Goal: Task Accomplishment & Management: Complete application form

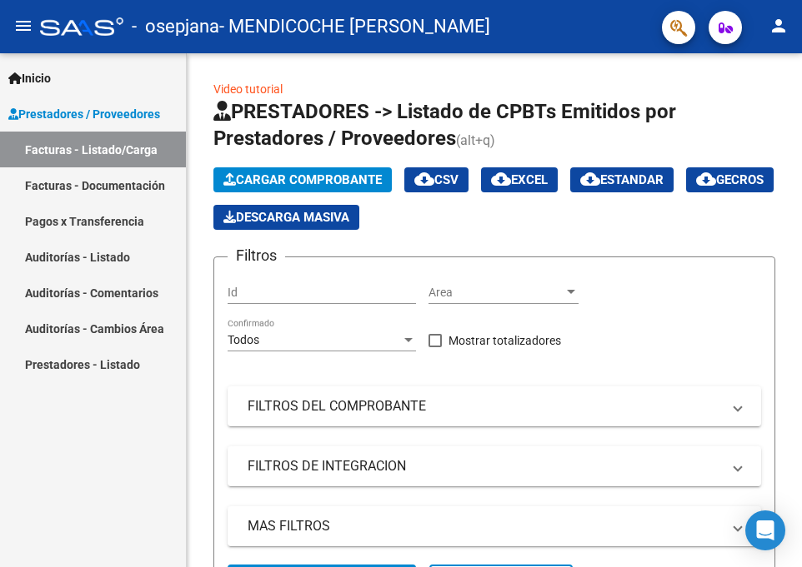
click at [784, 21] on mat-icon "person" at bounding box center [778, 26] width 20 height 20
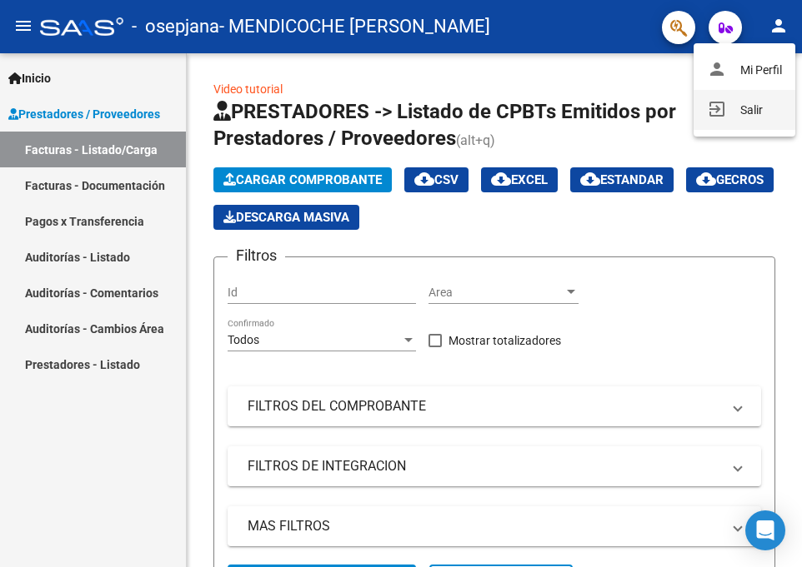
click at [728, 107] on button "exit_to_app Salir" at bounding box center [744, 110] width 102 height 40
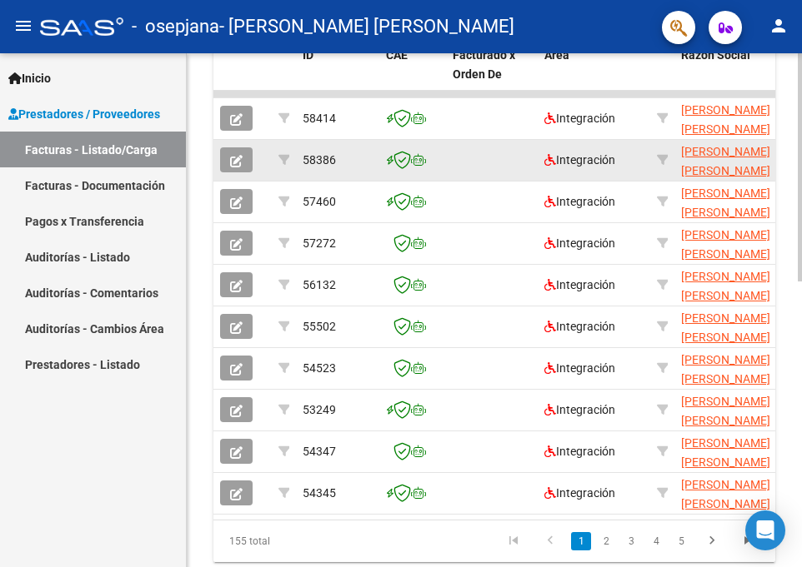
click at [236, 162] on icon "button" at bounding box center [236, 161] width 12 height 12
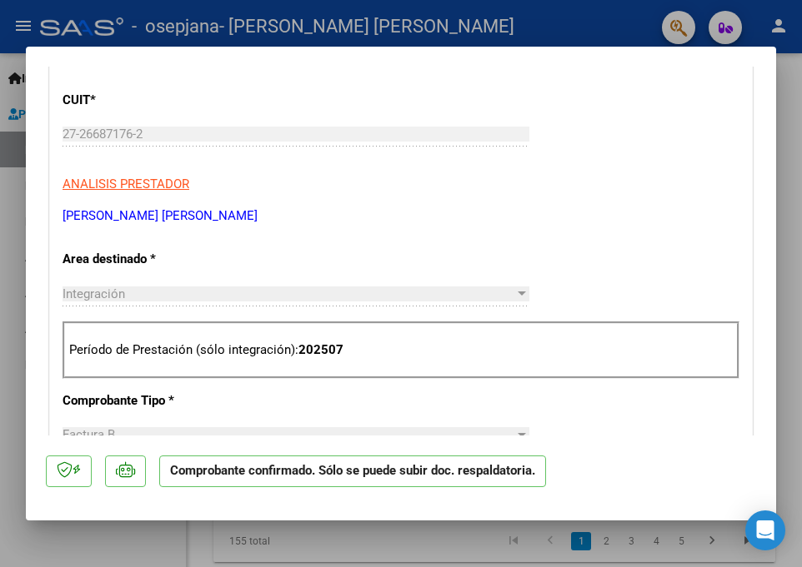
scroll to position [417, 0]
click at [799, 278] on div at bounding box center [401, 283] width 802 height 567
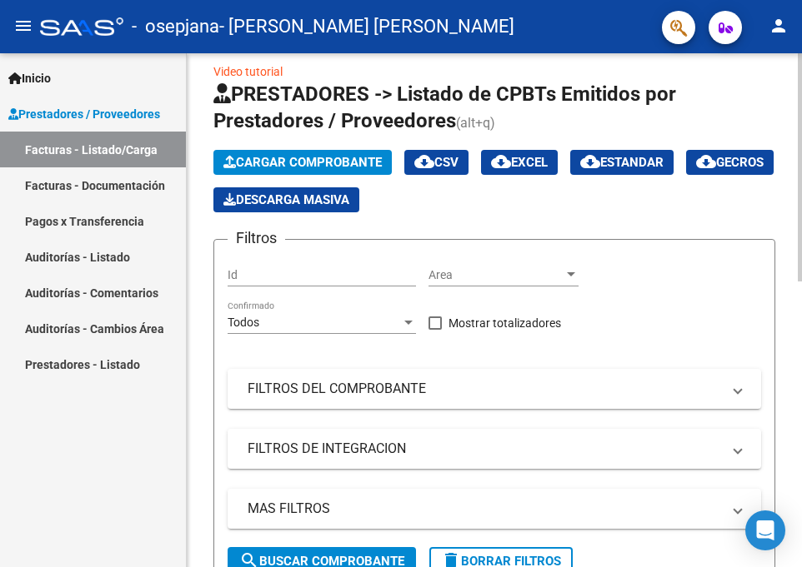
scroll to position [0, 0]
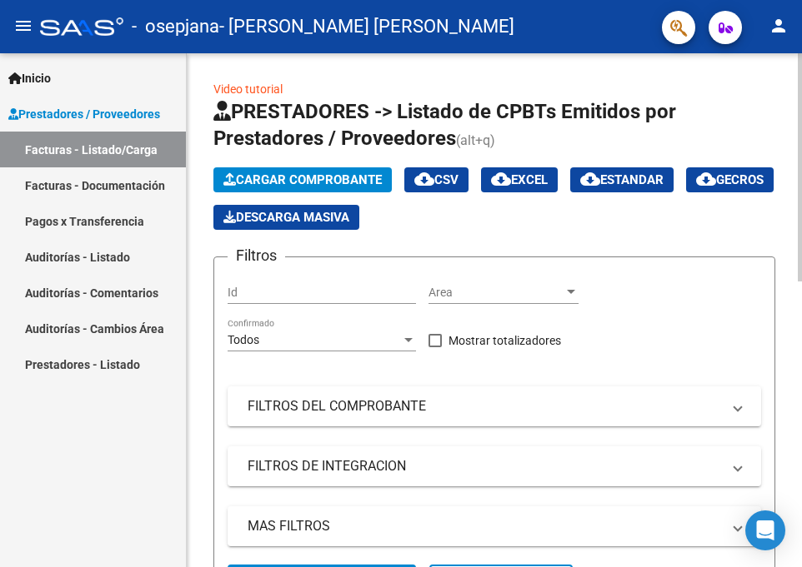
click at [257, 181] on span "Cargar Comprobante" at bounding box center [302, 179] width 158 height 15
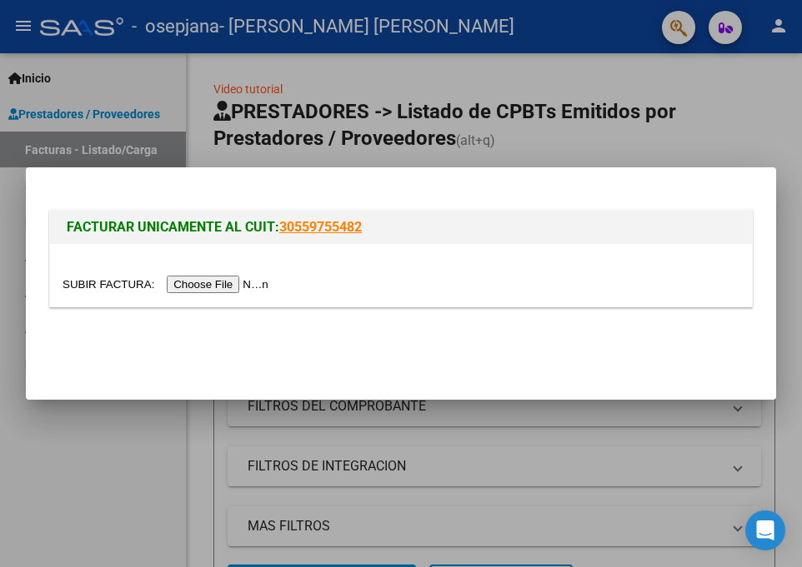
click at [199, 277] on input "file" at bounding box center [167, 284] width 211 height 17
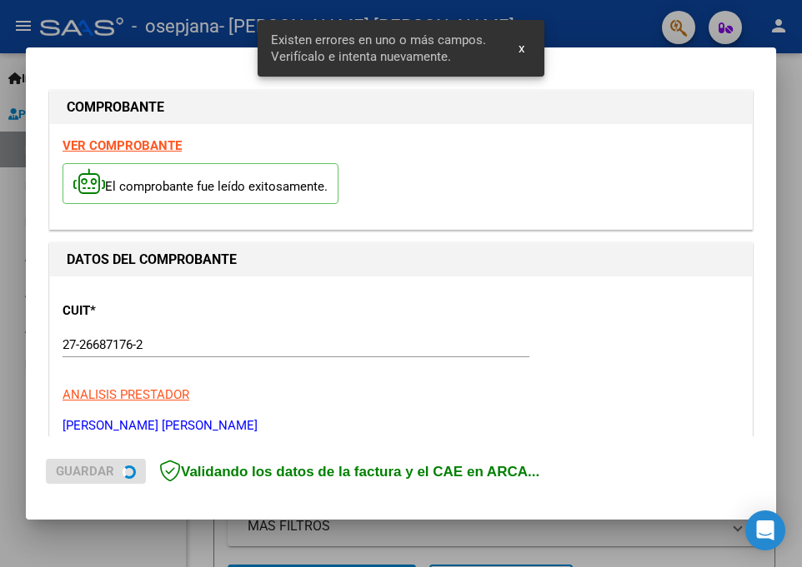
scroll to position [365, 0]
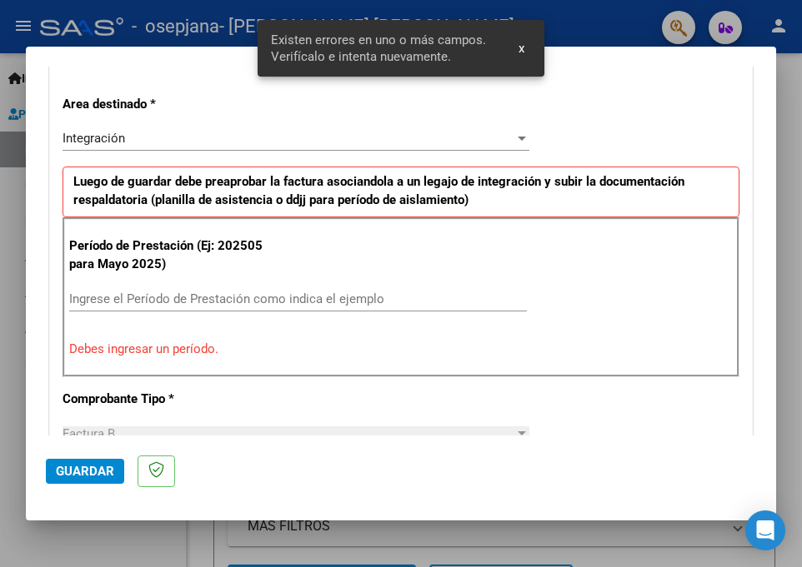
click at [196, 298] on input "Ingrese el Período de Prestación como indica el ejemplo" at bounding box center [297, 299] width 457 height 15
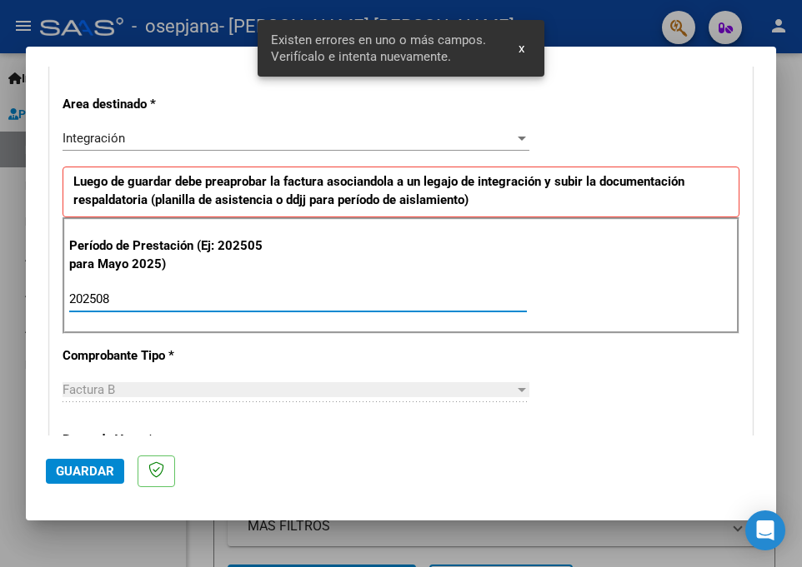
type input "202508"
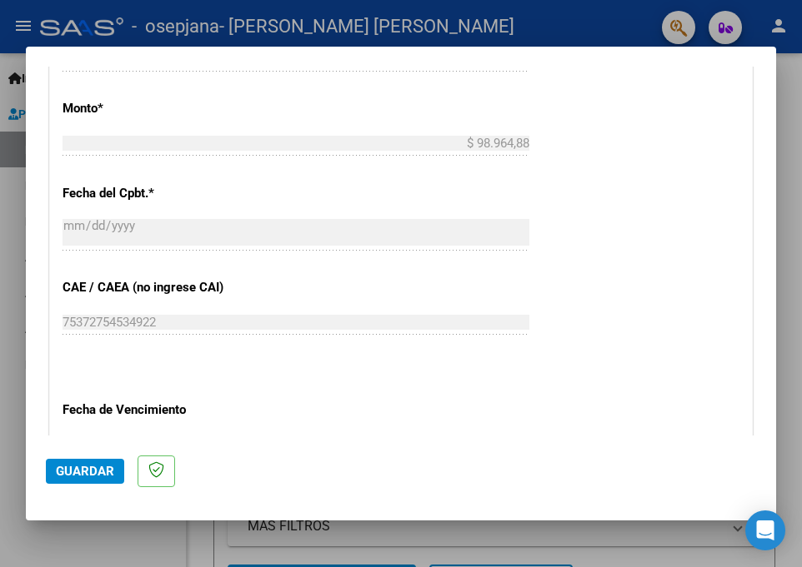
scroll to position [948, 0]
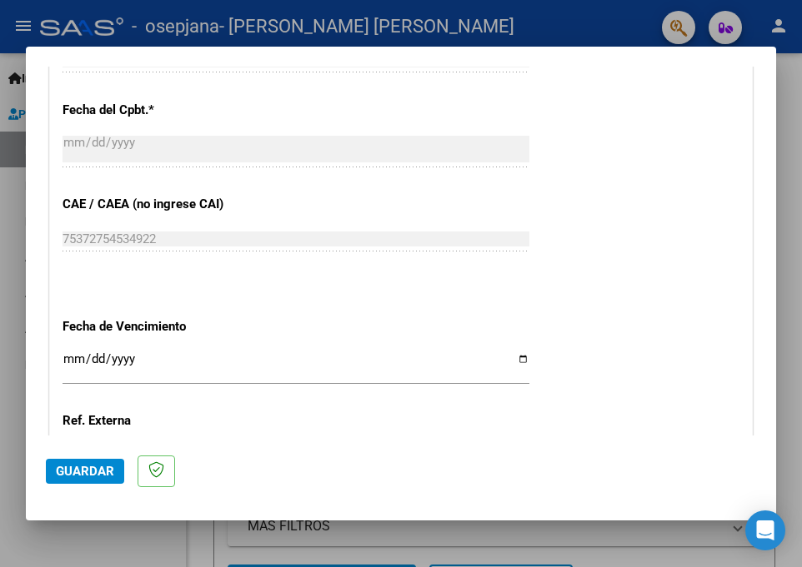
click at [72, 354] on input "Ingresar la fecha" at bounding box center [295, 365] width 467 height 27
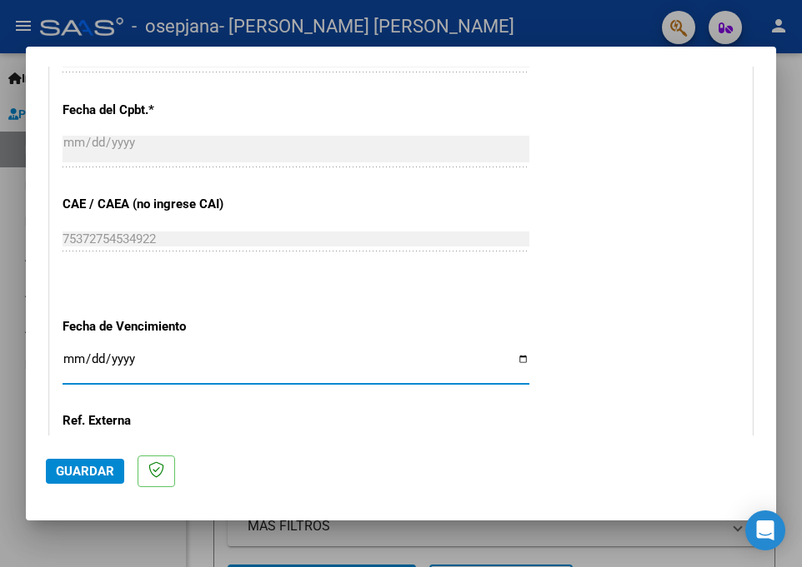
click at [510, 362] on input "Ingresar la fecha" at bounding box center [295, 365] width 467 height 27
type input "2025-09-11"
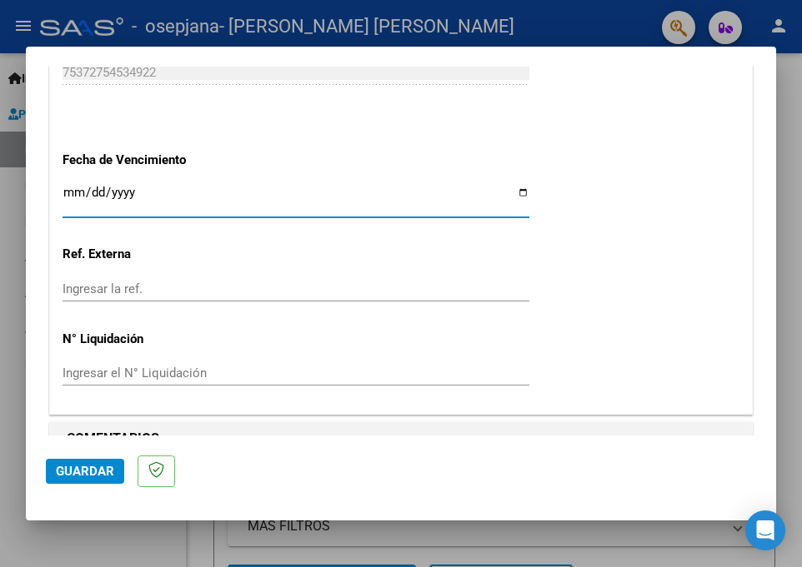
click at [98, 466] on span "Guardar" at bounding box center [85, 471] width 58 height 15
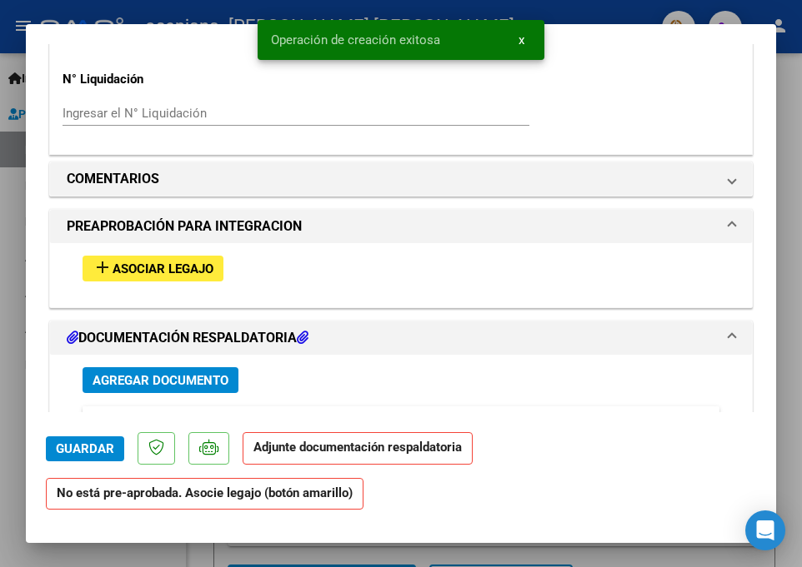
scroll to position [1500, 0]
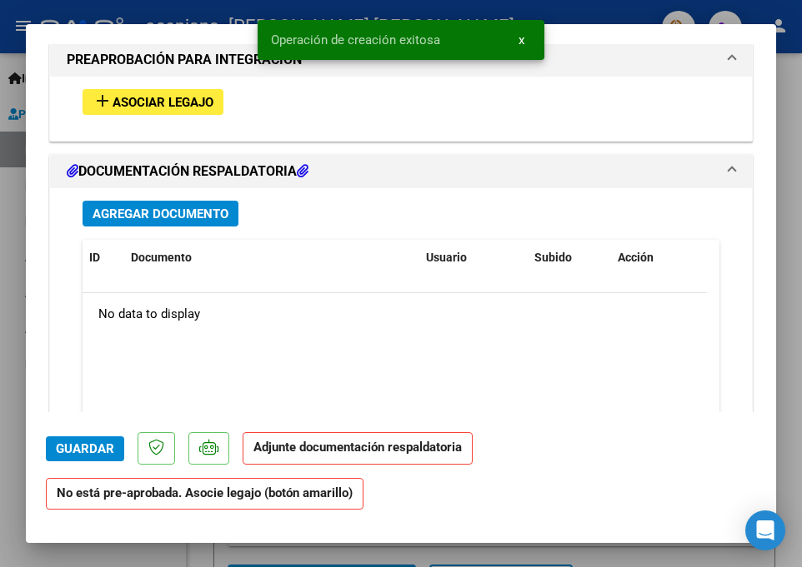
click at [172, 115] on button "add Asociar Legajo" at bounding box center [152, 102] width 141 height 26
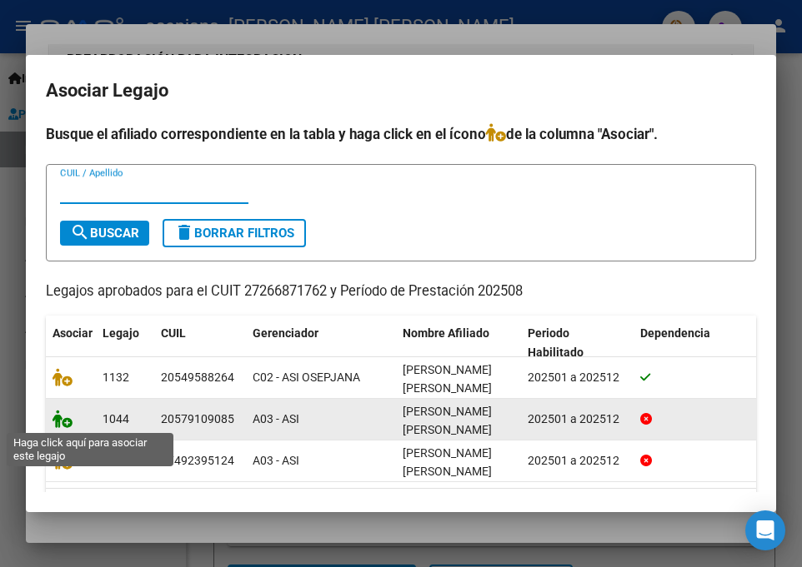
click at [65, 422] on icon at bounding box center [62, 419] width 20 height 18
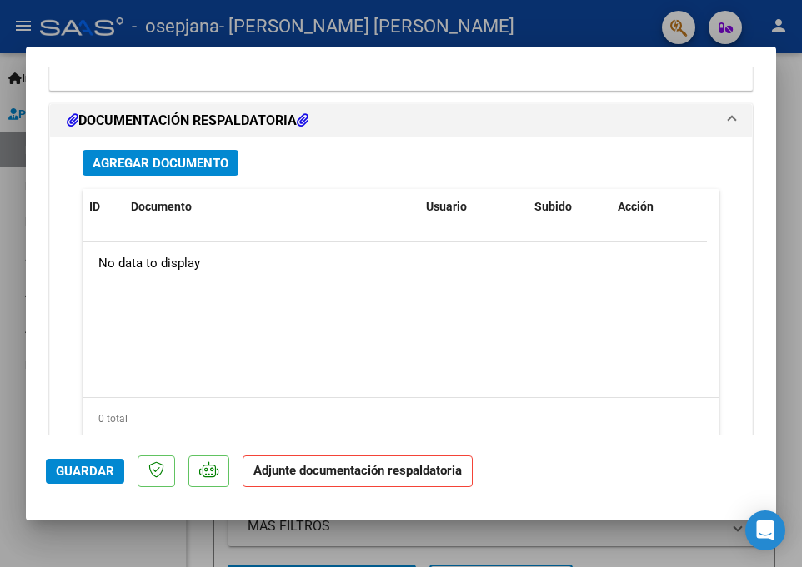
scroll to position [1871, 0]
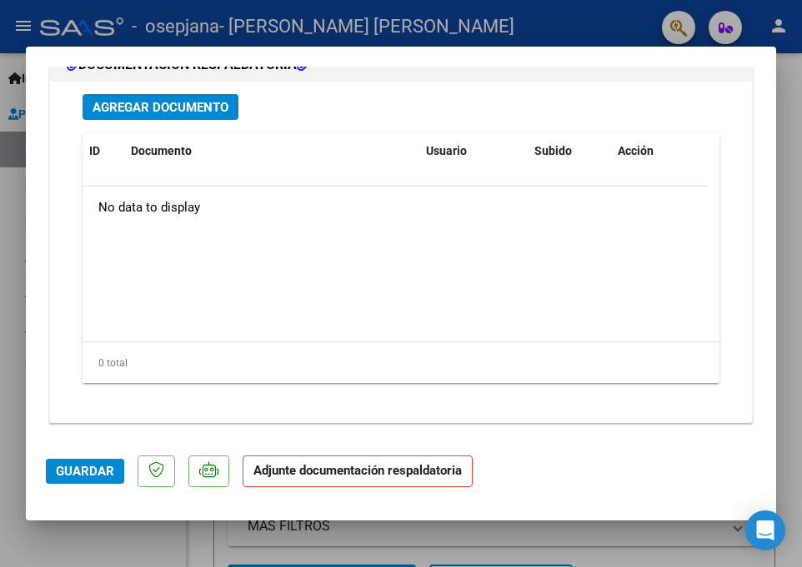
click at [201, 104] on span "Agregar Documento" at bounding box center [160, 107] width 136 height 15
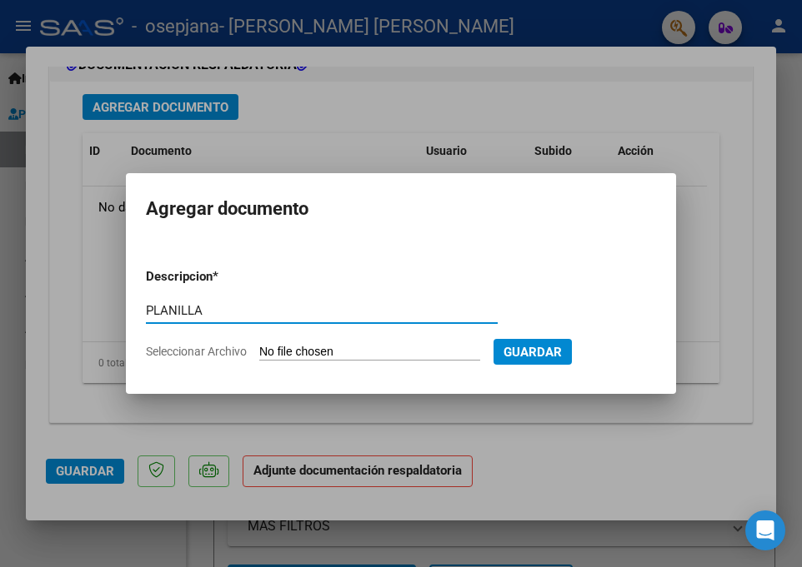
type input "PLANILLA"
click at [295, 358] on input "Seleccionar Archivo" at bounding box center [369, 353] width 221 height 16
type input "C:\fakepath\PLANILLA-SILVA-FONO-AGOSTO25.pdf"
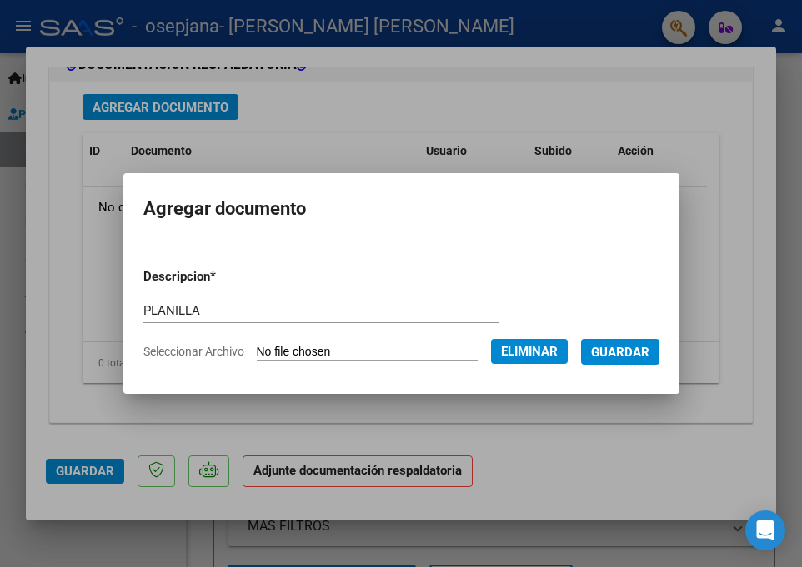
drag, startPoint x: 632, startPoint y: 359, endPoint x: 636, endPoint y: 349, distance: 10.8
click at [627, 355] on span "Guardar" at bounding box center [620, 352] width 58 height 15
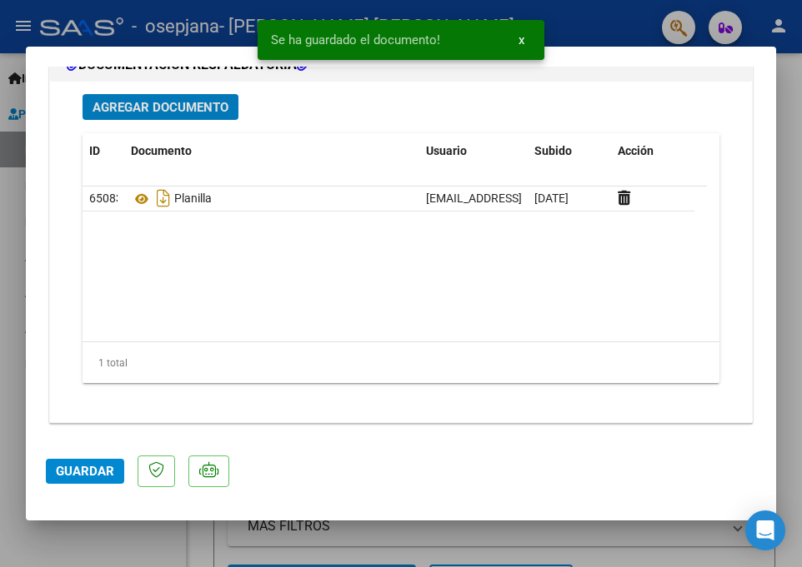
click at [80, 468] on span "Guardar" at bounding box center [85, 471] width 58 height 15
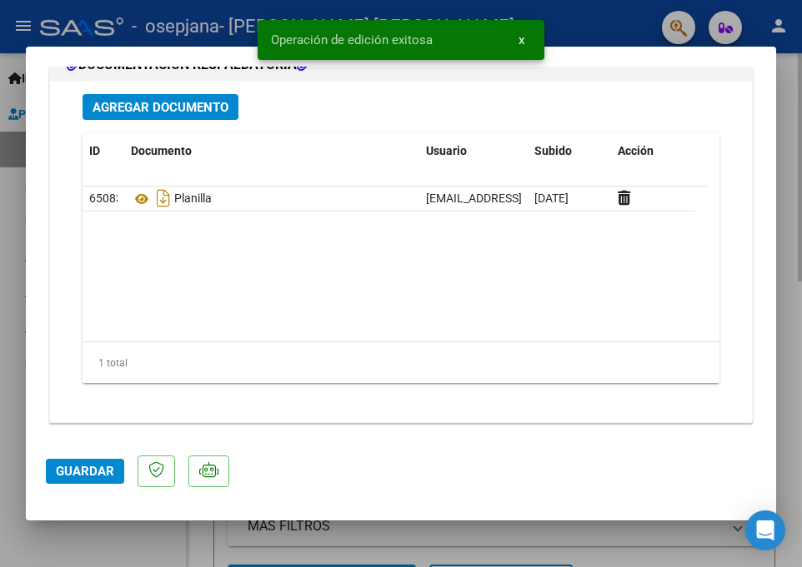
drag, startPoint x: 82, startPoint y: 550, endPoint x: 208, endPoint y: 547, distance: 125.9
click at [84, 550] on div at bounding box center [401, 283] width 802 height 567
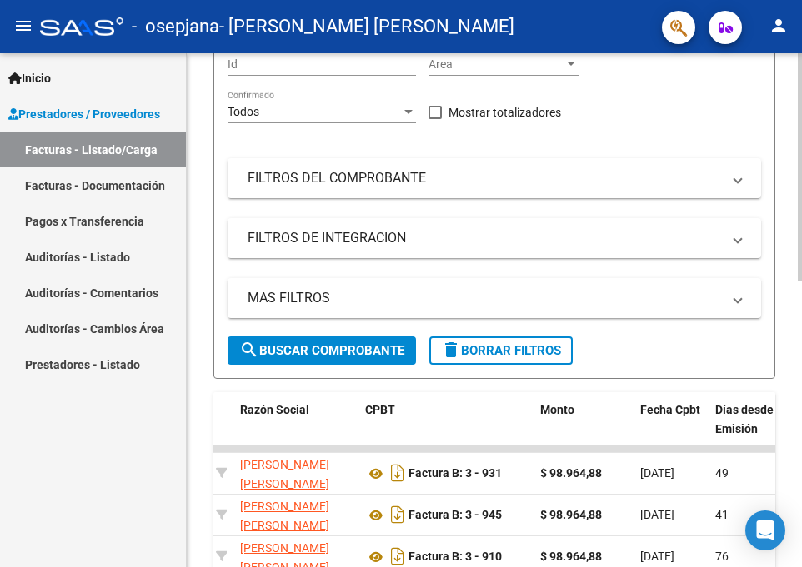
scroll to position [0, 0]
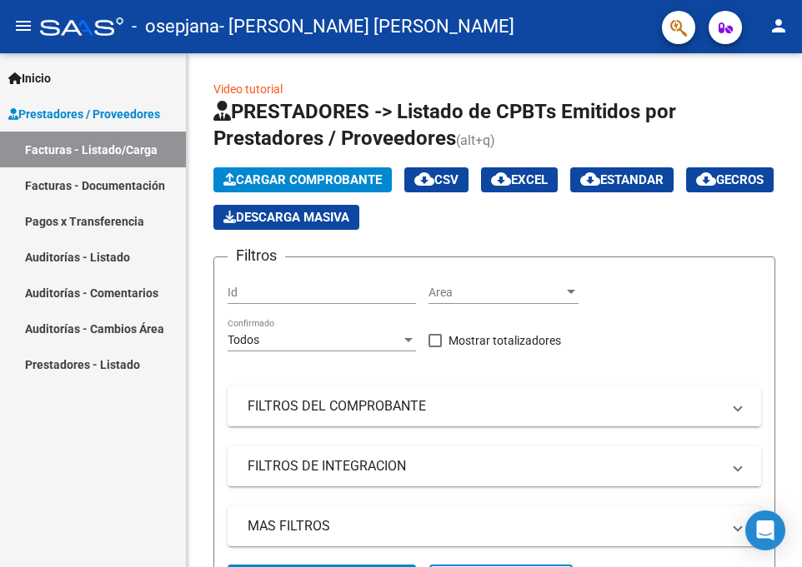
click at [133, 147] on link "Facturas - Listado/Carga" at bounding box center [93, 150] width 186 height 36
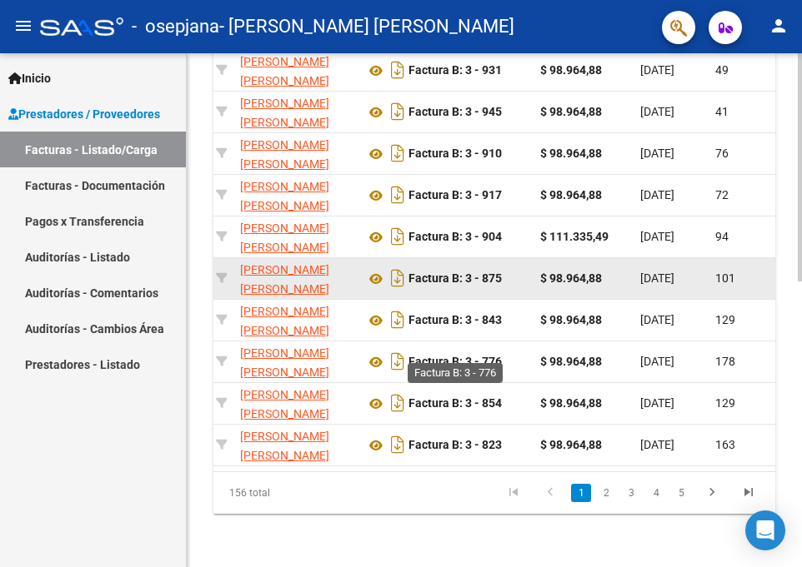
scroll to position [395, 0]
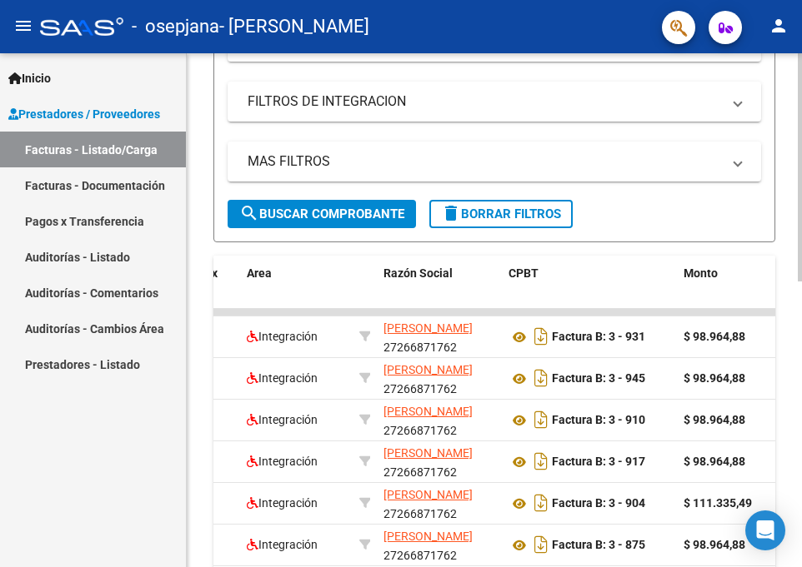
scroll to position [478, 0]
